Goal: Task Accomplishment & Management: Use online tool/utility

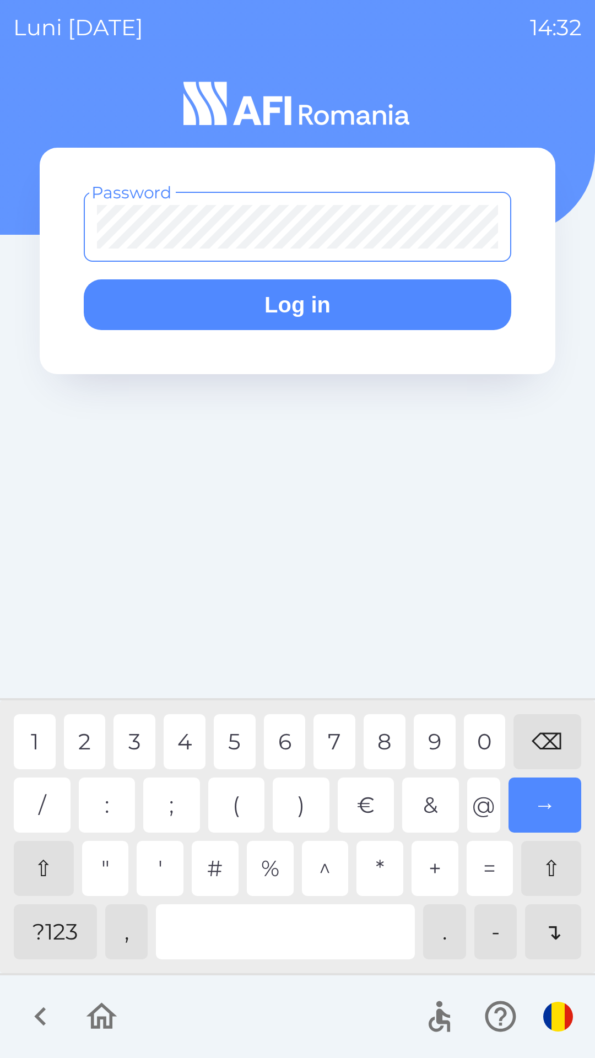
click at [52, 954] on div "?123" at bounding box center [55, 932] width 83 height 55
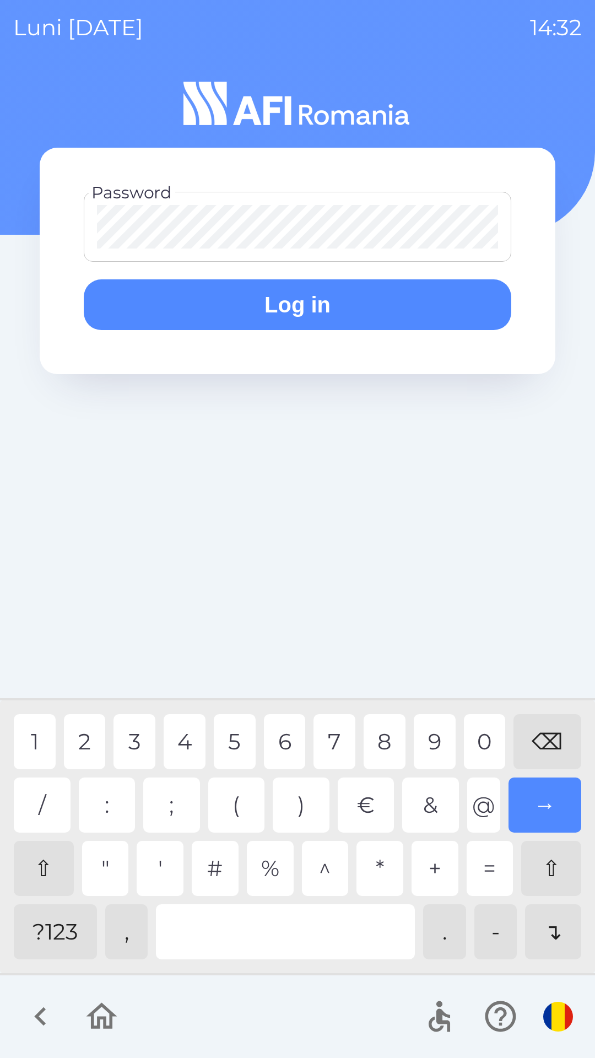
click at [279, 740] on div "6" at bounding box center [285, 741] width 42 height 55
click at [473, 741] on div "0" at bounding box center [485, 741] width 42 height 55
click at [339, 292] on button "Log in" at bounding box center [298, 305] width 428 height 51
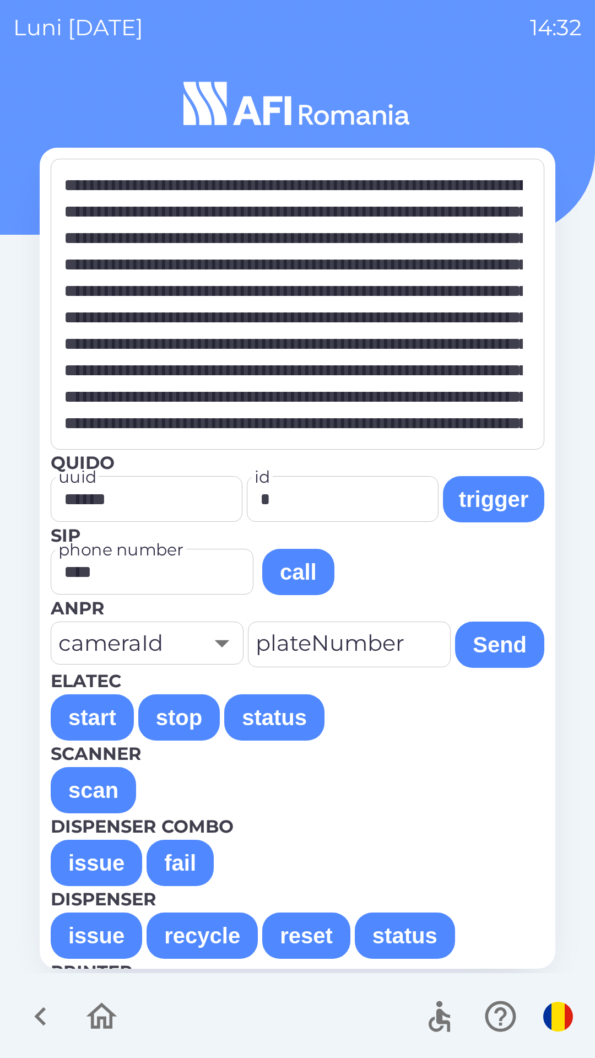
scroll to position [74, 0]
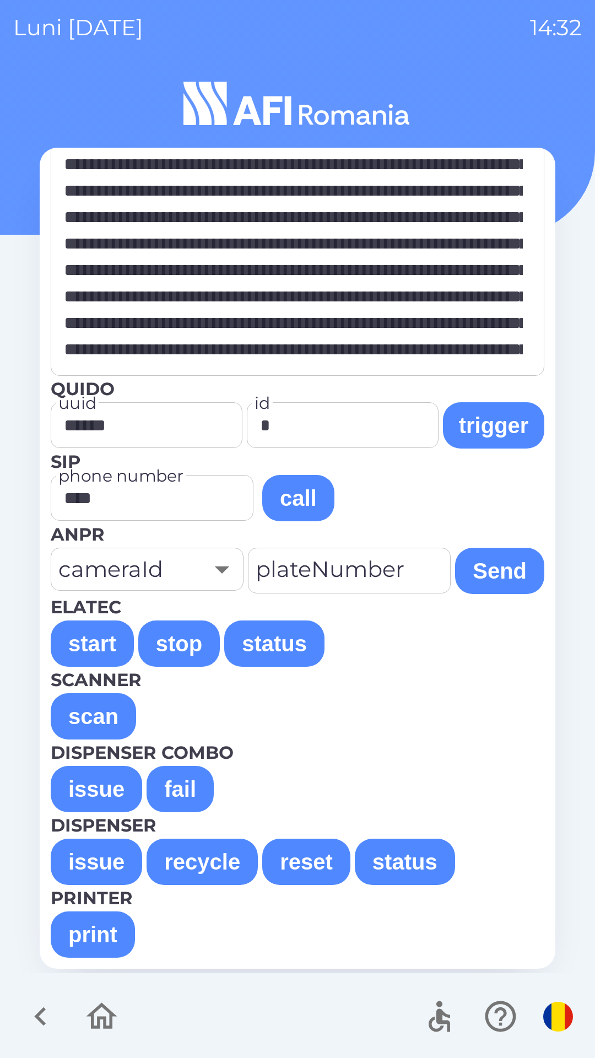
click at [85, 857] on button "issue" at bounding box center [97, 862] width 92 height 46
click at [100, 856] on button "issue" at bounding box center [97, 862] width 92 height 46
click at [87, 783] on button "issue" at bounding box center [97, 789] width 92 height 46
click at [110, 791] on button "issue" at bounding box center [97, 789] width 92 height 46
click at [109, 788] on button "issue" at bounding box center [97, 789] width 92 height 46
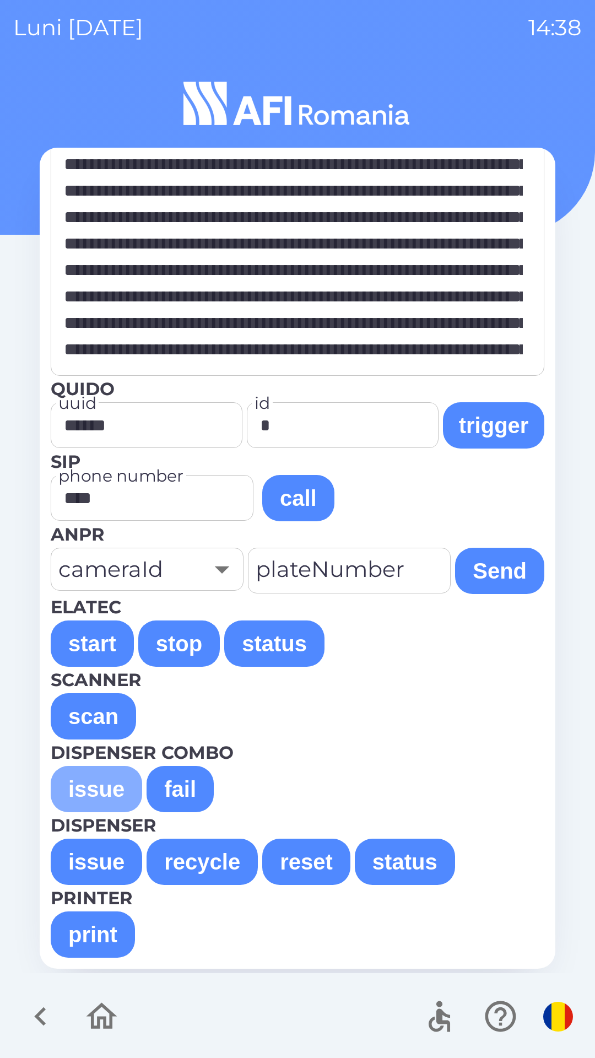
click at [98, 788] on button "issue" at bounding box center [97, 789] width 92 height 46
click at [109, 785] on button "issue" at bounding box center [97, 789] width 92 height 46
click at [98, 798] on button "issue" at bounding box center [97, 789] width 92 height 46
click at [98, 786] on button "issue" at bounding box center [97, 789] width 92 height 46
click at [109, 797] on button "issue" at bounding box center [97, 789] width 92 height 46
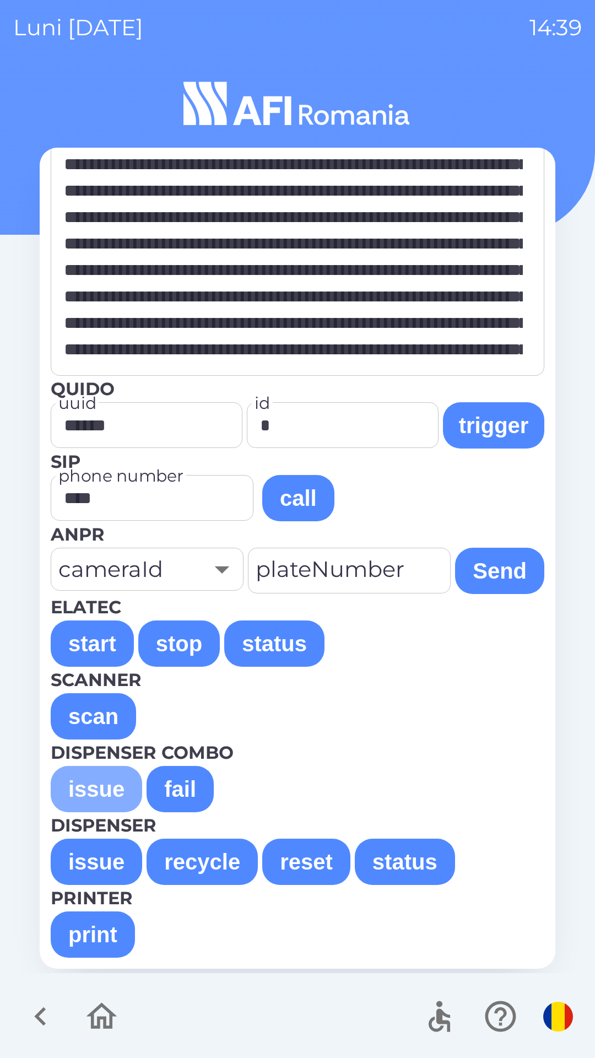
click at [92, 787] on button "issue" at bounding box center [97, 789] width 92 height 46
click at [96, 791] on button "issue" at bounding box center [97, 789] width 92 height 46
type textarea "**********"
